Goal: Information Seeking & Learning: Learn about a topic

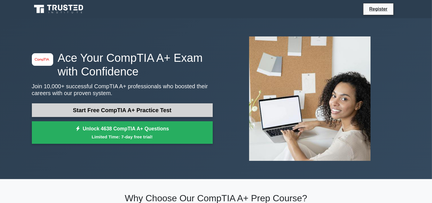
click at [119, 106] on link "Start Free CompTIA A+ Practice Test" at bounding box center [122, 110] width 181 height 14
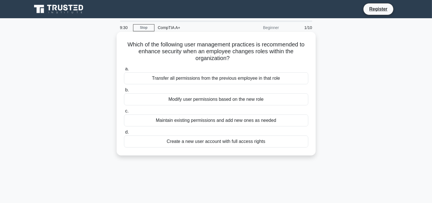
click at [248, 78] on div "Transfer all permissions from the previous employee in that role" at bounding box center [216, 78] width 184 height 12
click at [124, 71] on input "a. Transfer all permissions from the previous employee in that role" at bounding box center [124, 69] width 0 height 4
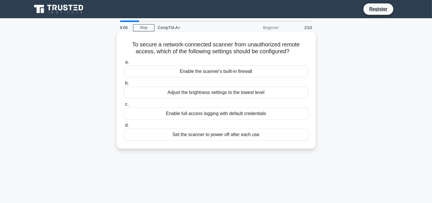
click at [249, 113] on div "Enable full access logging with default credentials" at bounding box center [216, 113] width 184 height 12
click at [124, 106] on input "c. Enable full access logging with default credentials" at bounding box center [124, 104] width 0 height 4
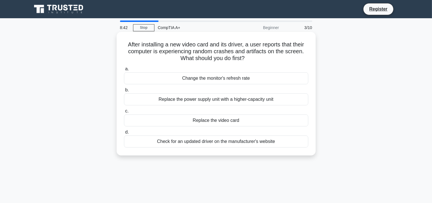
click at [219, 142] on div "Check for an updated driver on the manufacturer's website" at bounding box center [216, 141] width 184 height 12
click at [124, 134] on input "d. Check for an updated driver on the manufacturer's website" at bounding box center [124, 132] width 0 height 4
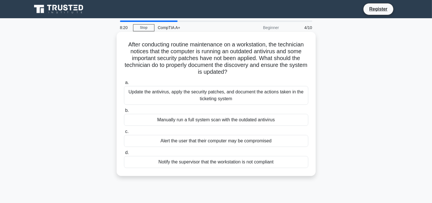
click at [260, 162] on div "Notify the supervisor that the workstation is not compliant" at bounding box center [216, 162] width 184 height 12
click at [124, 154] on input "d. Notify the supervisor that the workstation is not compliant" at bounding box center [124, 153] width 0 height 4
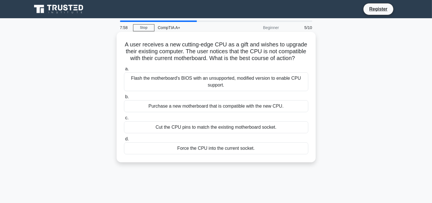
click at [204, 81] on div "Flash the motherboard's BIOS with an unsupported, modified version to enable CP…" at bounding box center [216, 81] width 184 height 19
click at [124, 71] on input "a. Flash the motherboard's BIOS with an unsupported, modified version to enable…" at bounding box center [124, 69] width 0 height 4
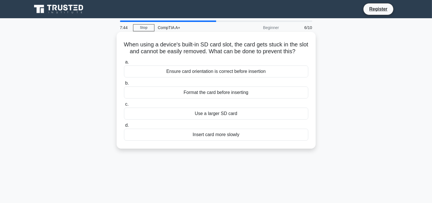
click at [224, 73] on div "Ensure card orientation is correct before insertion" at bounding box center [216, 71] width 184 height 12
click at [124, 64] on input "a. Ensure card orientation is correct before insertion" at bounding box center [124, 62] width 0 height 4
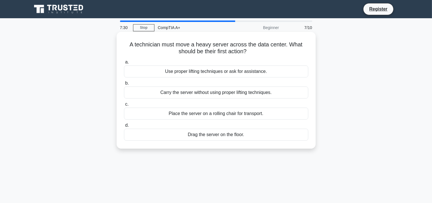
click at [231, 70] on div "Use proper lifting techniques or ask for assistance." at bounding box center [216, 71] width 184 height 12
click at [124, 64] on input "a. Use proper lifting techniques or ask for assistance." at bounding box center [124, 62] width 0 height 4
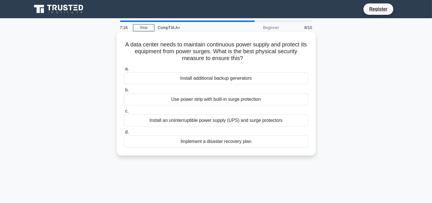
click at [257, 122] on div "Install an uninterruptible power supply (UPS) and surge protectors" at bounding box center [216, 120] width 184 height 12
click at [124, 113] on input "c. Install an uninterruptible power supply (UPS) and surge protectors" at bounding box center [124, 111] width 0 height 4
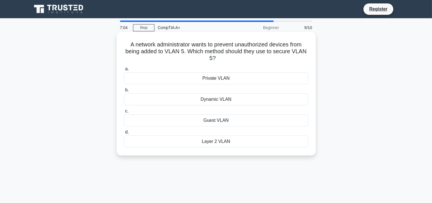
click at [217, 121] on div "Guest VLAN" at bounding box center [216, 120] width 184 height 12
click at [124, 113] on input "c. Guest VLAN" at bounding box center [124, 111] width 0 height 4
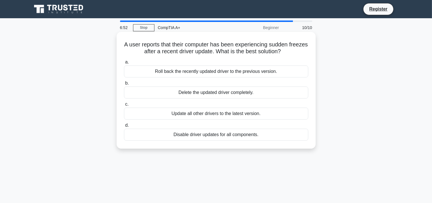
click at [230, 72] on div "Roll back the recently updated driver to the previous version." at bounding box center [216, 71] width 184 height 12
click at [124, 64] on input "a. Roll back the recently updated driver to the previous version." at bounding box center [124, 62] width 0 height 4
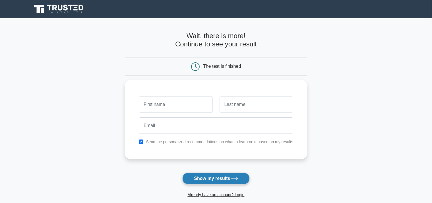
click at [210, 179] on button "Show my results" at bounding box center [215, 178] width 67 height 12
